Goal: Transaction & Acquisition: Purchase product/service

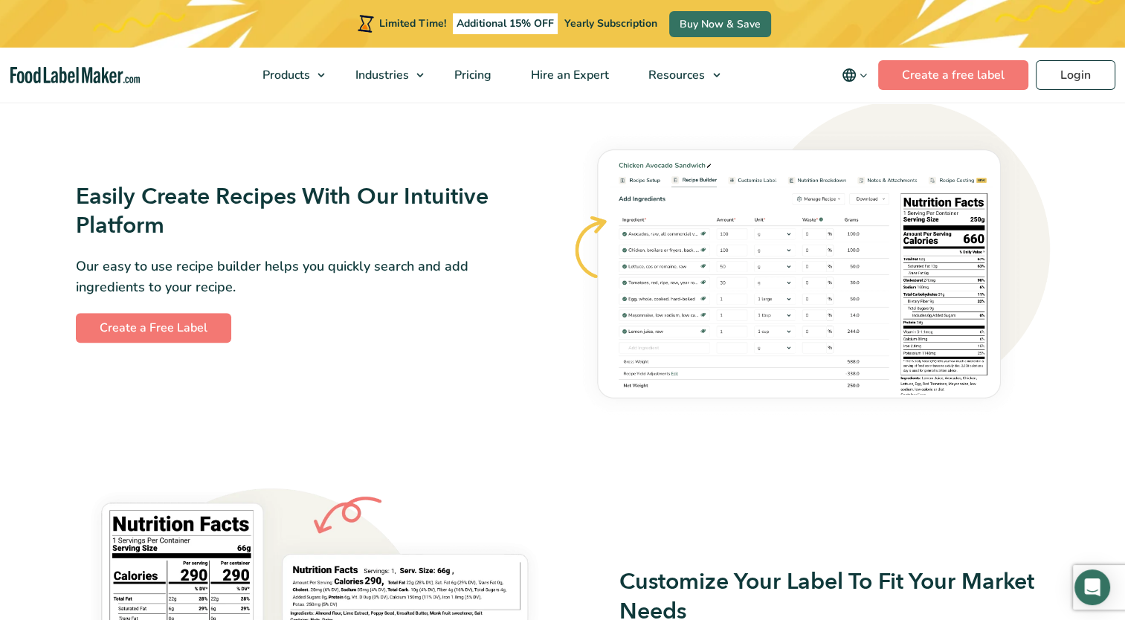
scroll to position [853, 0]
click at [173, 338] on link "Create a Free Label" at bounding box center [153, 329] width 155 height 30
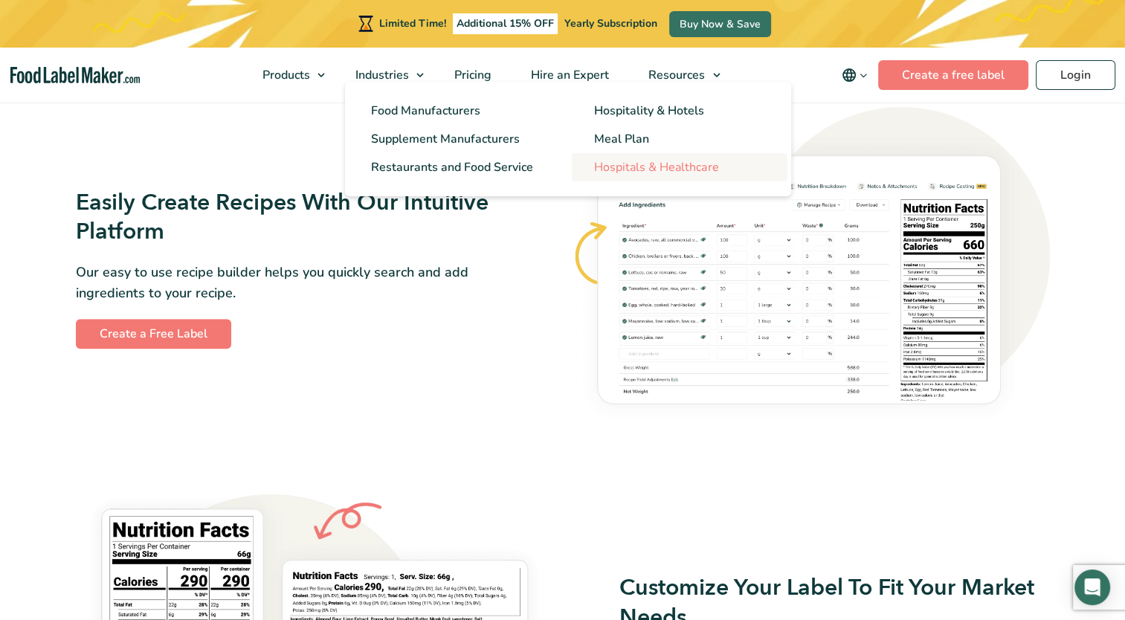
click at [616, 169] on span "Hospitals & Healthcare" at bounding box center [656, 167] width 124 height 16
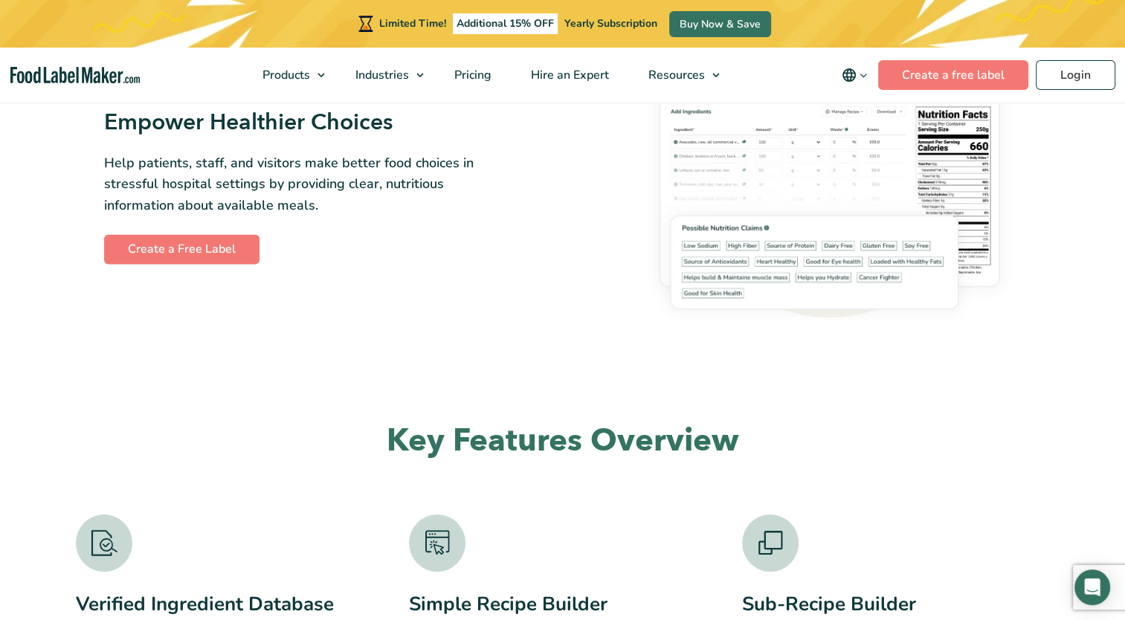
scroll to position [2178, 0]
click at [724, 24] on link "Buy Now & Save" at bounding box center [720, 24] width 102 height 26
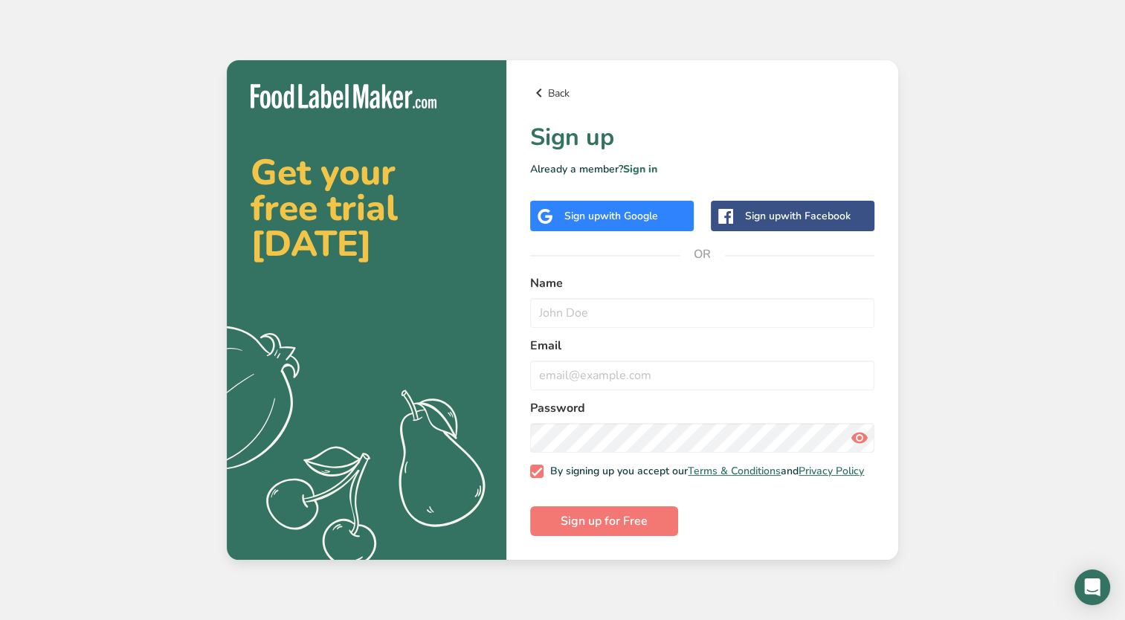
click at [541, 90] on icon at bounding box center [539, 93] width 18 height 27
